Goal: Task Accomplishment & Management: Use online tool/utility

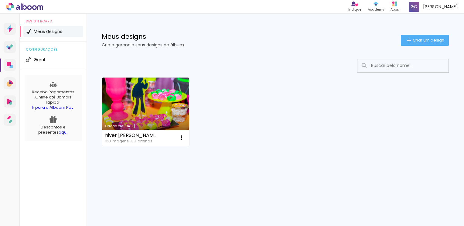
click at [401, 65] on input at bounding box center [411, 66] width 87 height 12
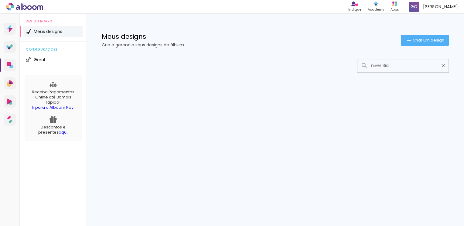
drag, startPoint x: 393, startPoint y: 66, endPoint x: 364, endPoint y: 66, distance: 28.5
click at [357, 65] on div "niver Bia" at bounding box center [402, 66] width 91 height 12
type input "niver Bia"
type paper-input "niver Bia"
click at [443, 65] on iron-icon at bounding box center [443, 66] width 6 height 6
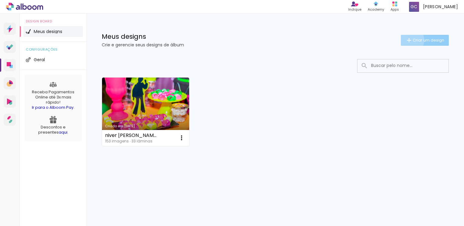
click at [410, 40] on iron-icon at bounding box center [408, 40] width 7 height 7
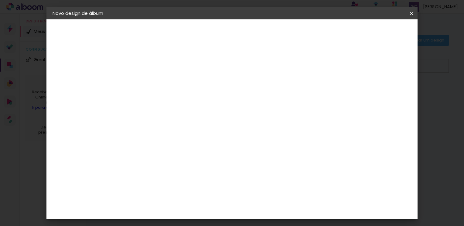
click at [152, 81] on input at bounding box center [152, 81] width 0 height 9
type input "N"
type input "Niver Bia 6 anos"
type paper-input "Niver Bia 6 anos"
click at [0, 0] on slot "Avançar" at bounding box center [0, 0] width 0 height 0
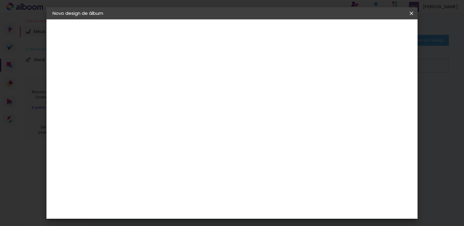
click at [0, 0] on slot "Tamanho Livre" at bounding box center [0, 0] width 0 height 0
click at [170, 113] on input at bounding box center [167, 116] width 61 height 8
type input "she"
type paper-input "she"
click at [169, 136] on div "Shekinah" at bounding box center [159, 137] width 22 height 5
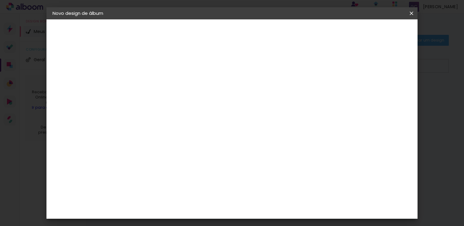
click at [163, 117] on input "she" at bounding box center [161, 116] width 49 height 8
type input "s"
click at [189, 116] on input at bounding box center [167, 116] width 61 height 8
click at [169, 138] on div "Shekinah" at bounding box center [159, 137] width 22 height 5
drag, startPoint x: 145, startPoint y: 138, endPoint x: 148, endPoint y: 137, distance: 3.2
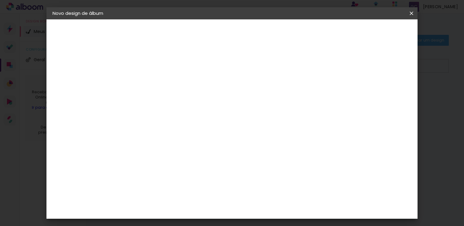
click at [145, 138] on paper-item "Shekinah" at bounding box center [160, 137] width 53 height 13
click at [150, 136] on div "Shekinah" at bounding box center [159, 137] width 22 height 5
click at [166, 116] on input "she" at bounding box center [161, 116] width 49 height 8
click at [169, 135] on div "Shekinah" at bounding box center [159, 137] width 22 height 5
click at [169, 137] on div "Shekinah" at bounding box center [159, 137] width 22 height 5
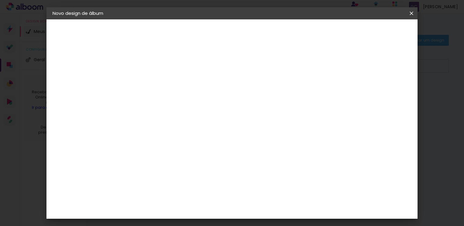
click at [165, 140] on paper-item "Shekinah" at bounding box center [160, 137] width 53 height 13
click at [162, 116] on input "she" at bounding box center [161, 116] width 49 height 8
type input "shekinah"
type paper-input "shekinah"
click at [196, 71] on div "Fornecedor Escolha um fornecedor ou avance com o tamanho livre. Voltar Avançar" at bounding box center [191, 45] width 133 height 52
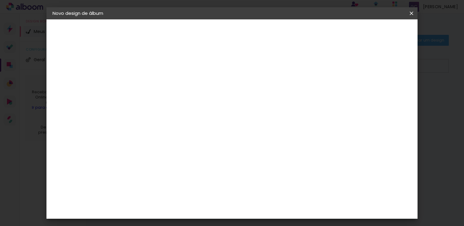
click at [0, 0] on slot "Tamanho Livre" at bounding box center [0, 0] width 0 height 0
drag, startPoint x: 392, startPoint y: 32, endPoint x: 387, endPoint y: 34, distance: 4.9
click at [0, 0] on slot "Avançar" at bounding box center [0, 0] width 0 height 0
drag, startPoint x: 142, startPoint y: 69, endPoint x: 134, endPoint y: 72, distance: 9.0
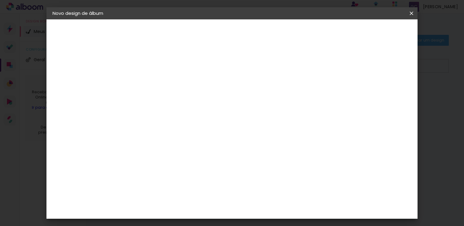
click at [134, 70] on div "mm Mostrar sangria" at bounding box center [256, 47] width 263 height 57
drag, startPoint x: 144, startPoint y: 69, endPoint x: 133, endPoint y: 71, distance: 10.7
click at [133, 71] on div "mm Mostrar sangria" at bounding box center [256, 47] width 263 height 57
type input "2"
click at [86, 77] on div "Tamanho livre" at bounding box center [75, 75] width 21 height 9
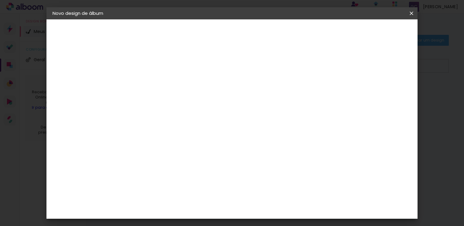
click at [249, 96] on paper-item "Tamanho Livre" at bounding box center [222, 92] width 54 height 13
click at [0, 0] on slot "Tamanho Livre" at bounding box center [0, 0] width 0 height 0
click at [0, 0] on slot "Avançar" at bounding box center [0, 0] width 0 height 0
click at [219, 94] on span "cm" at bounding box center [220, 94] width 7 height 9
drag, startPoint x: 216, startPoint y: 95, endPoint x: 200, endPoint y: 93, distance: 15.3
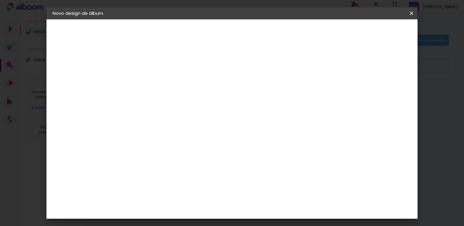
click at [200, 93] on div "30 cm" at bounding box center [215, 94] width 107 height 15
drag, startPoint x: 200, startPoint y: 93, endPoint x: 279, endPoint y: 77, distance: 80.4
click at [279, 77] on div "30 cm cm cm mm A maioria das encadernadoras sugere 5mm de sangria." at bounding box center [256, 101] width 263 height 49
click at [343, 70] on div at bounding box center [340, 69] width 5 height 5
type paper-checkbox "on"
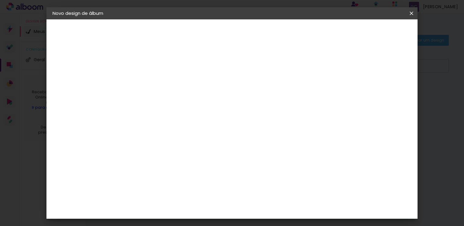
click at [343, 70] on div at bounding box center [340, 69] width 5 height 5
click at [373, 32] on span "Iniciar design" at bounding box center [360, 32] width 28 height 4
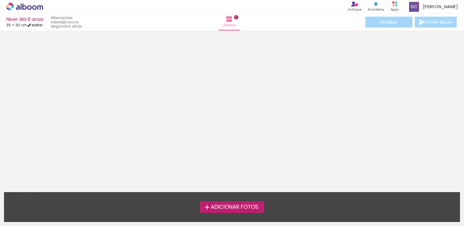
click at [37, 25] on link "editar" at bounding box center [34, 24] width 15 height 5
type input "30"
type input "60"
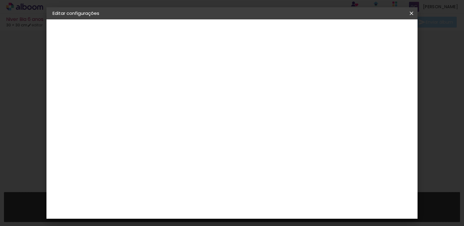
click at [68, 76] on div "Tamanho livre" at bounding box center [75, 75] width 21 height 9
click at [0, 0] on slot "Tamanho Livre" at bounding box center [0, 0] width 0 height 0
click at [258, 126] on div "Sugerir uma encadernadora" at bounding box center [239, 127] width 38 height 10
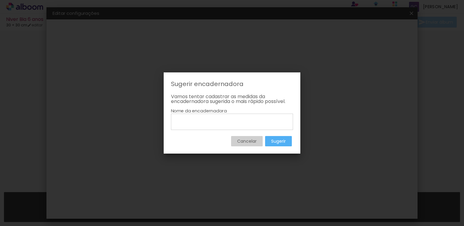
click at [0, 0] on slot "Cancelar" at bounding box center [0, 0] width 0 height 0
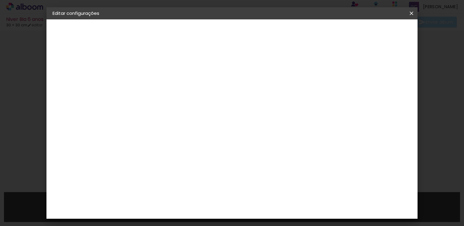
click at [0, 0] on slot "Tamanho Livre" at bounding box center [0, 0] width 0 height 0
click at [175, 114] on input at bounding box center [167, 116] width 61 height 8
type input "sh"
type paper-input "sh"
click at [158, 136] on div "Shekinah" at bounding box center [159, 137] width 22 height 5
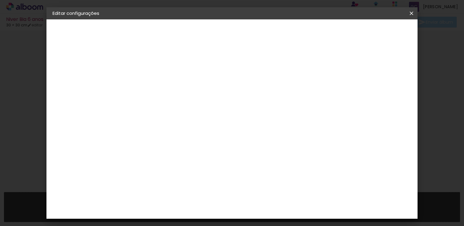
click at [166, 119] on div at bounding box center [161, 119] width 49 height 1
type input "shekinah"
type paper-input "shekinah"
click at [0, 0] on slot "Tamanho Livre" at bounding box center [0, 0] width 0 height 0
click at [181, 96] on input "[GEOGRAPHIC_DATA]" at bounding box center [159, 97] width 44 height 8
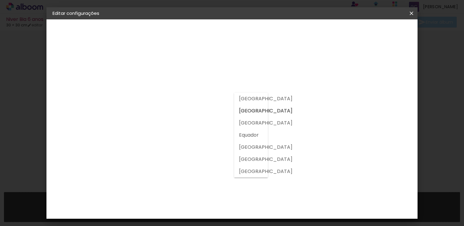
click at [181, 96] on input "[GEOGRAPHIC_DATA]" at bounding box center [159, 97] width 44 height 8
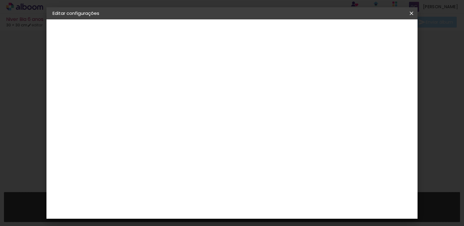
click at [249, 93] on paper-item "Tamanho Livre" at bounding box center [222, 92] width 54 height 13
drag, startPoint x: 308, startPoint y: 97, endPoint x: 306, endPoint y: 92, distance: 4.9
click at [249, 97] on paper-item "Tamanho Livre" at bounding box center [222, 92] width 54 height 13
click at [0, 0] on slot "Tamanho Livre" at bounding box center [0, 0] width 0 height 0
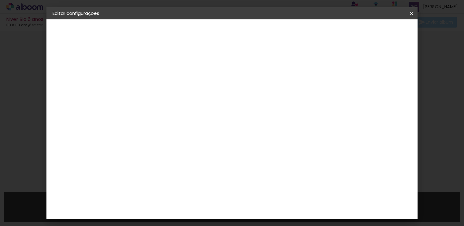
click at [249, 29] on paper-button "Avançar" at bounding box center [234, 32] width 30 height 10
click at [232, 96] on span "cm" at bounding box center [233, 94] width 7 height 9
click at [226, 94] on span "30" at bounding box center [225, 94] width 10 height 9
click at [158, 154] on input "30" at bounding box center [159, 153] width 16 height 9
click at [165, 152] on input "30" at bounding box center [159, 153] width 16 height 9
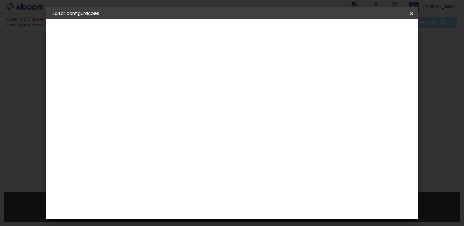
click at [168, 150] on div "cm" at bounding box center [170, 153] width 7 height 9
click at [166, 154] on input "30" at bounding box center [159, 153] width 16 height 9
type input "3"
type input "20"
type paper-input "20"
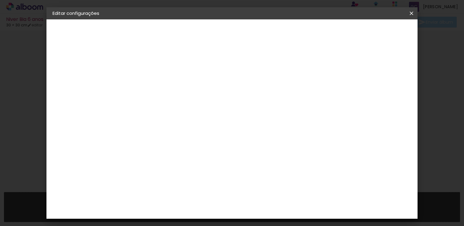
click at [214, 94] on span "30" at bounding box center [212, 94] width 10 height 9
click at [343, 71] on div at bounding box center [340, 69] width 5 height 5
type paper-checkbox "on"
click at [216, 94] on span "30" at bounding box center [212, 94] width 10 height 9
click at [273, 202] on input "60" at bounding box center [266, 205] width 16 height 9
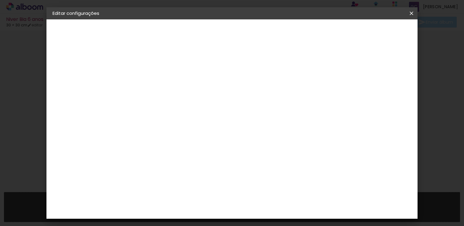
type input "6"
type input "40"
type paper-input "40"
click at [320, 30] on span "Salvar configurações" at bounding box center [298, 34] width 43 height 9
click at [320, 32] on span "Salvar configurações" at bounding box center [298, 34] width 43 height 9
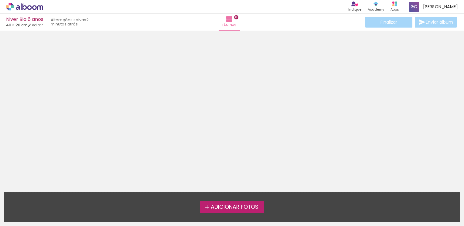
click at [223, 209] on span "Adicionar Fotos" at bounding box center [235, 207] width 48 height 5
click at [0, 0] on input "file" at bounding box center [0, 0] width 0 height 0
click at [227, 206] on span "Adicionar Fotos" at bounding box center [235, 207] width 48 height 5
click at [0, 0] on input "file" at bounding box center [0, 0] width 0 height 0
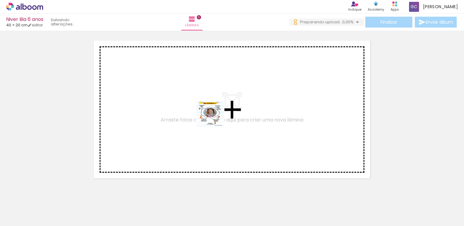
drag, startPoint x: 63, startPoint y: 210, endPoint x: 217, endPoint y: 116, distance: 180.8
click at [217, 116] on quentale-workspace at bounding box center [232, 113] width 464 height 226
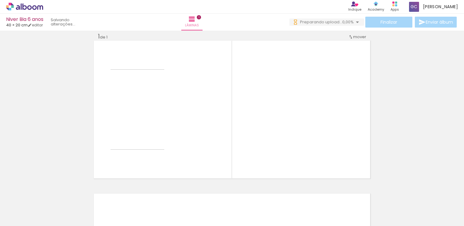
scroll to position [8, 0]
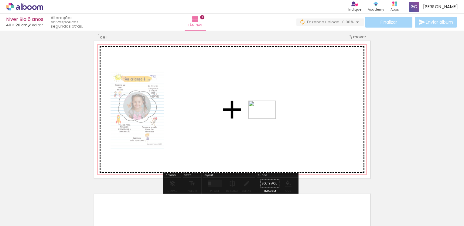
drag, startPoint x: 158, startPoint y: 203, endPoint x: 267, endPoint y: 119, distance: 136.8
click at [267, 119] on quentale-workspace at bounding box center [232, 113] width 464 height 226
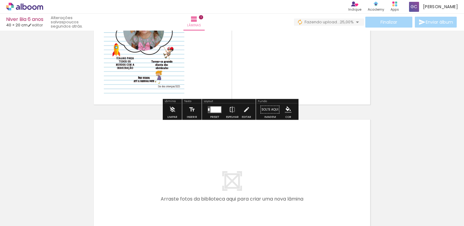
scroll to position [75, 0]
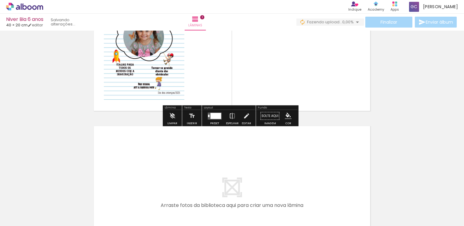
click at [216, 117] on div at bounding box center [215, 116] width 11 height 6
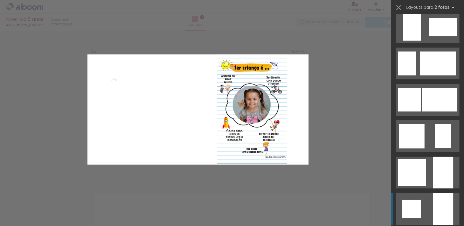
scroll to position [486, 0]
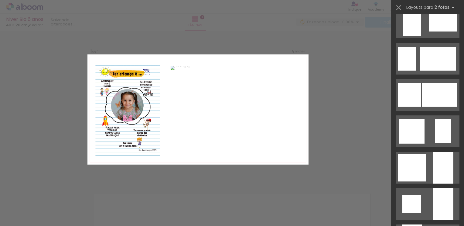
click at [118, 195] on iron-icon at bounding box center [115, 194] width 6 height 6
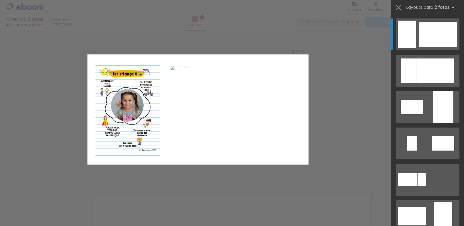
click at [83, 194] on iron-icon at bounding box center [81, 194] width 6 height 6
click at [83, 193] on iron-icon at bounding box center [81, 194] width 6 height 6
drag, startPoint x: 83, startPoint y: 192, endPoint x: 289, endPoint y: 32, distance: 261.6
click at [82, 193] on iron-icon at bounding box center [81, 194] width 6 height 6
drag, startPoint x: 49, startPoint y: 197, endPoint x: 286, endPoint y: 31, distance: 288.5
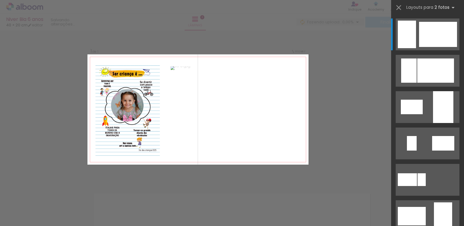
click at [49, 197] on iron-icon at bounding box center [47, 194] width 6 height 6
click at [233, 99] on quentale-photo at bounding box center [236, 109] width 130 height 87
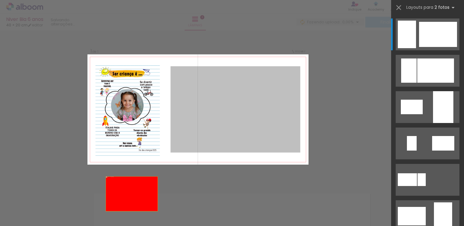
drag, startPoint x: 228, startPoint y: 95, endPoint x: 136, endPoint y: 103, distance: 92.3
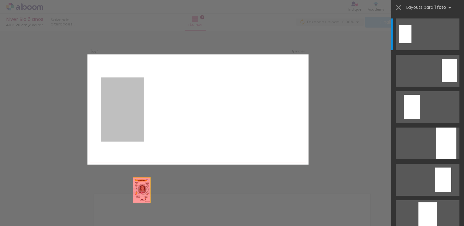
drag, startPoint x: 134, startPoint y: 100, endPoint x: 131, endPoint y: 203, distance: 103.3
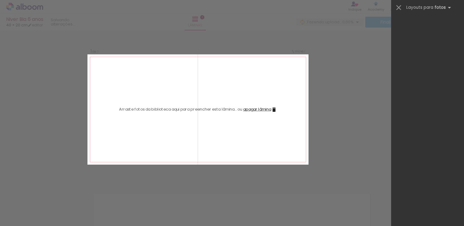
click at [83, 195] on iron-icon at bounding box center [81, 194] width 6 height 6
click at [50, 196] on iron-icon at bounding box center [47, 194] width 6 height 6
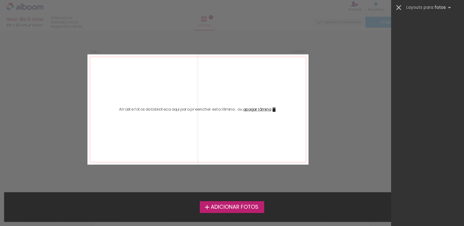
click at [398, 7] on iron-icon at bounding box center [398, 7] width 9 height 9
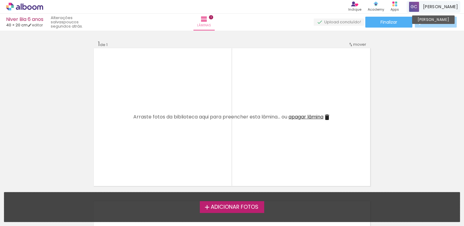
click at [419, 8] on span at bounding box center [414, 7] width 10 height 10
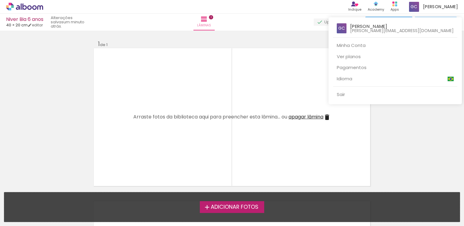
click at [403, 121] on div at bounding box center [232, 113] width 464 height 226
